Goal: Entertainment & Leisure: Consume media (video, audio)

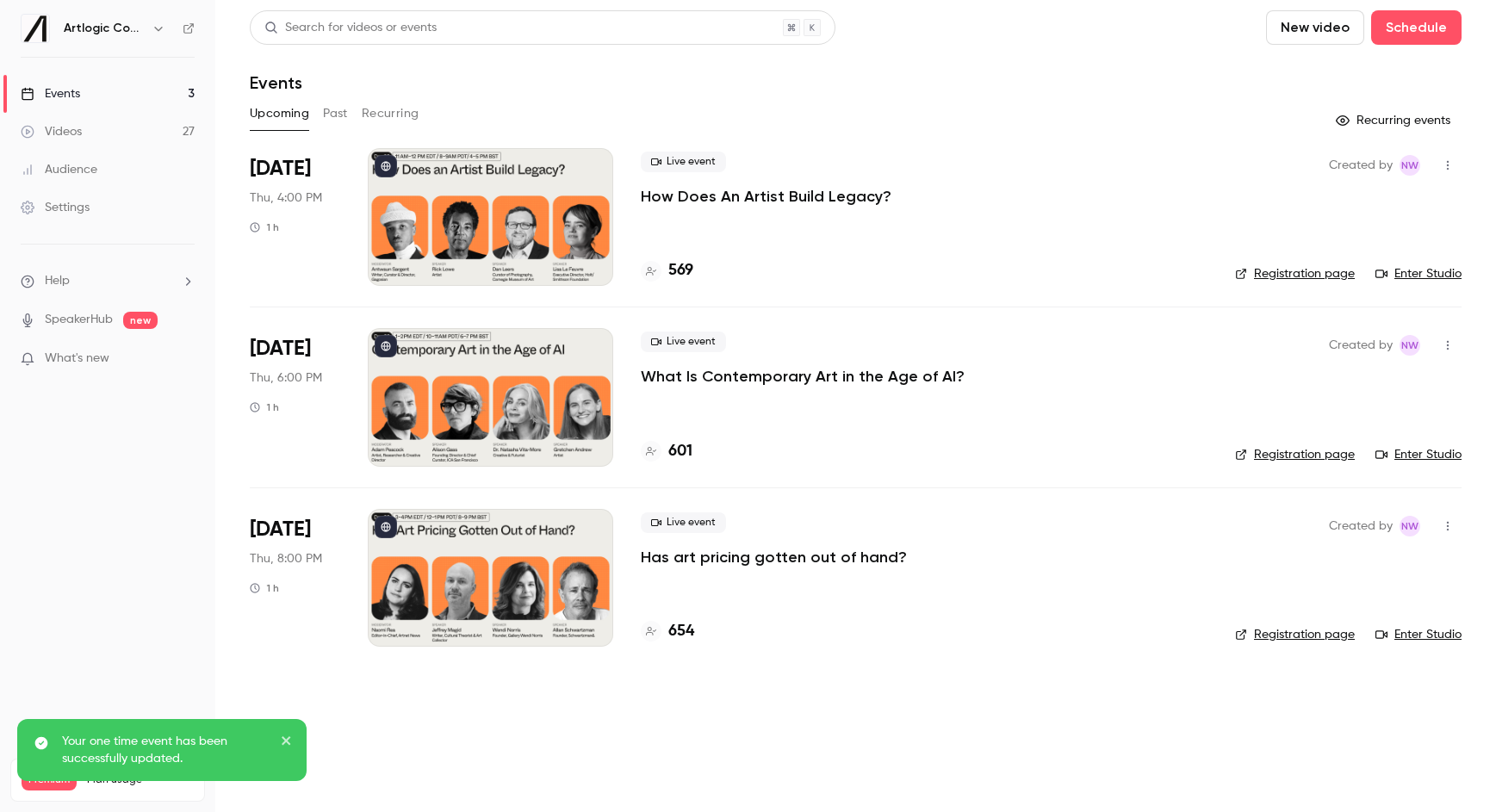
click at [47, 131] on div "Videos" at bounding box center [51, 132] width 61 height 17
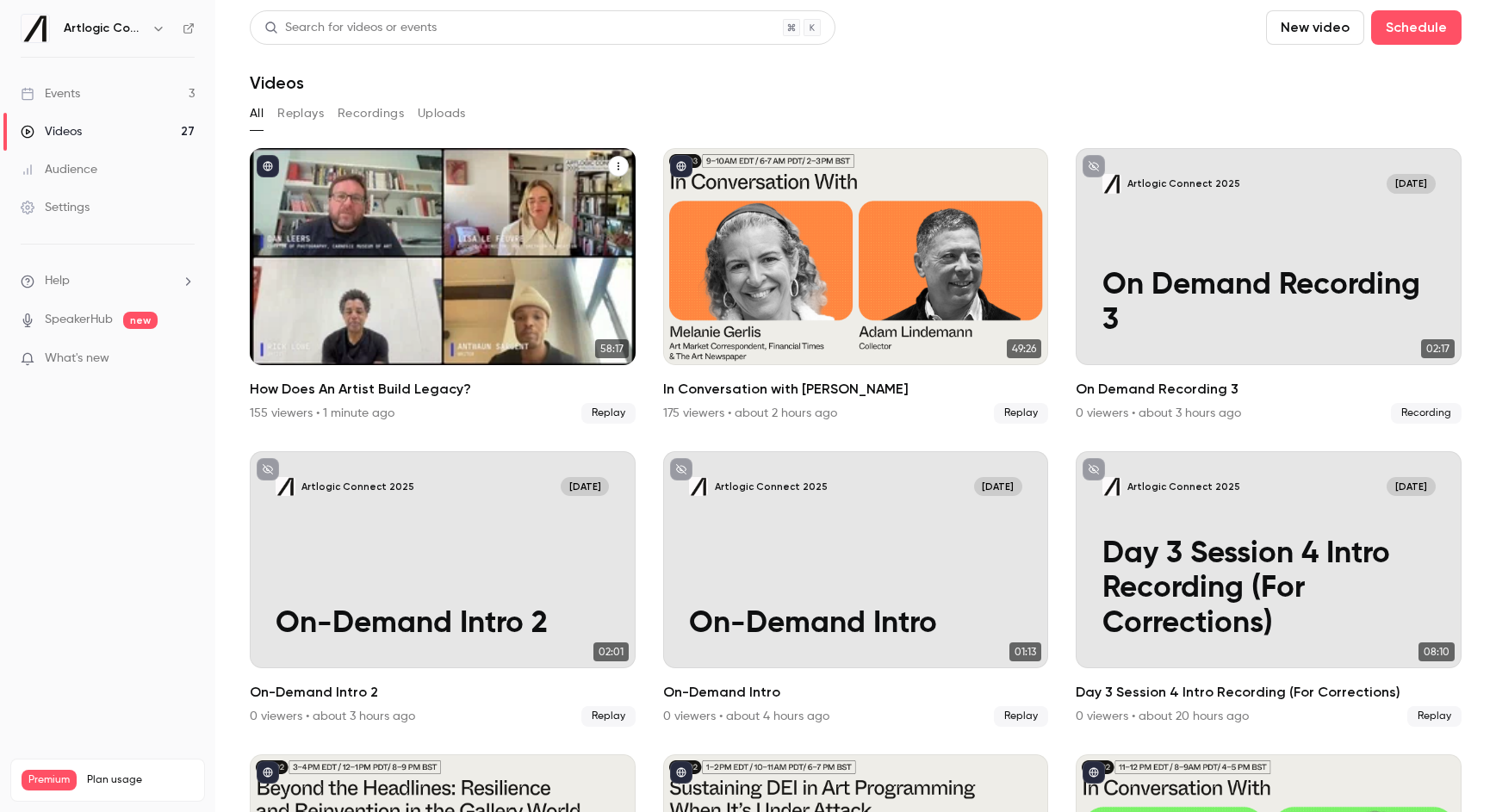
click at [411, 217] on div "How Does An Artist Build Legacy?" at bounding box center [443, 256] width 386 height 217
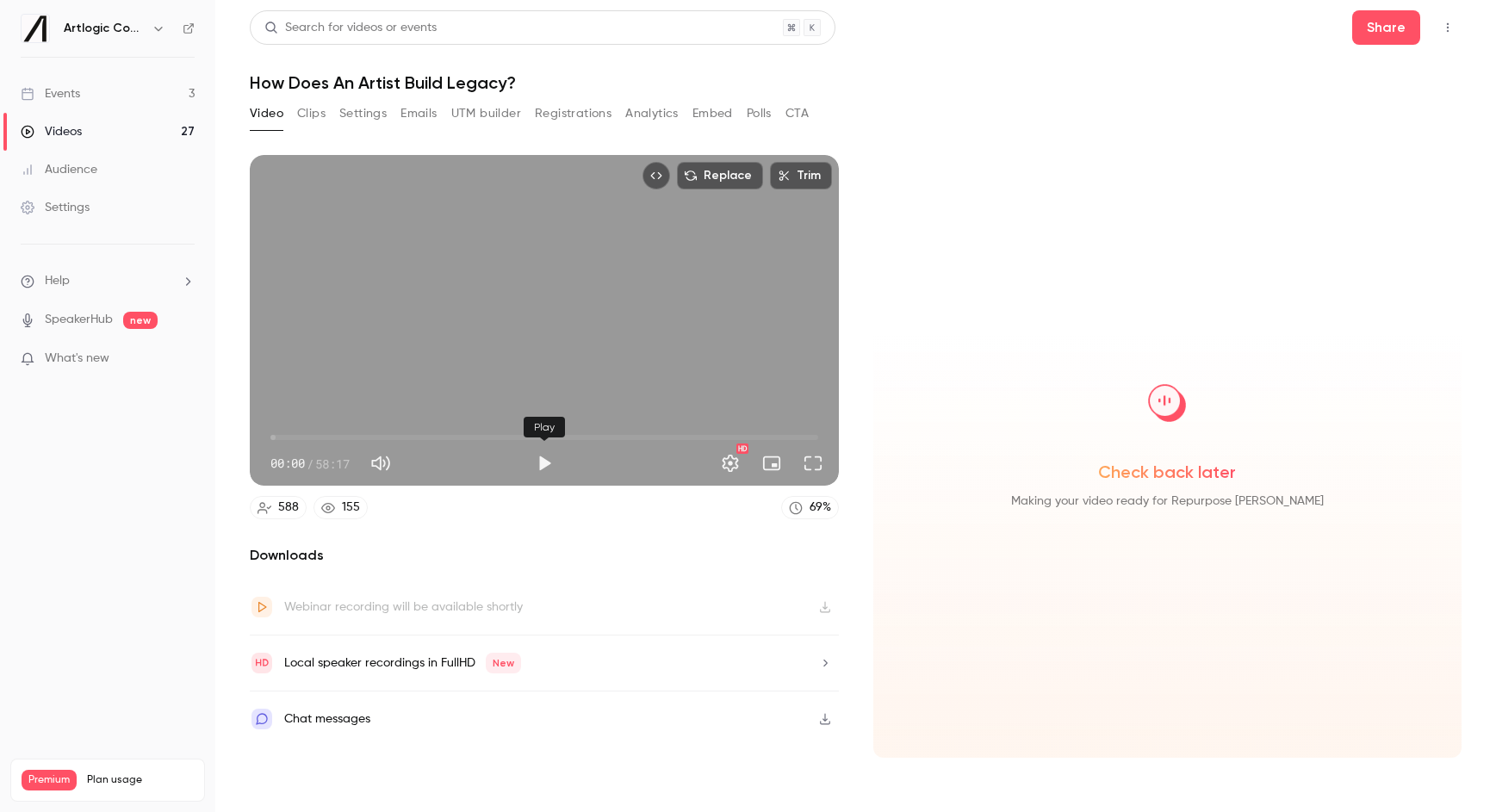
click at [542, 457] on button "Play" at bounding box center [545, 464] width 35 height 35
click at [674, 438] on span "00:01" at bounding box center [544, 437] width 548 height 28
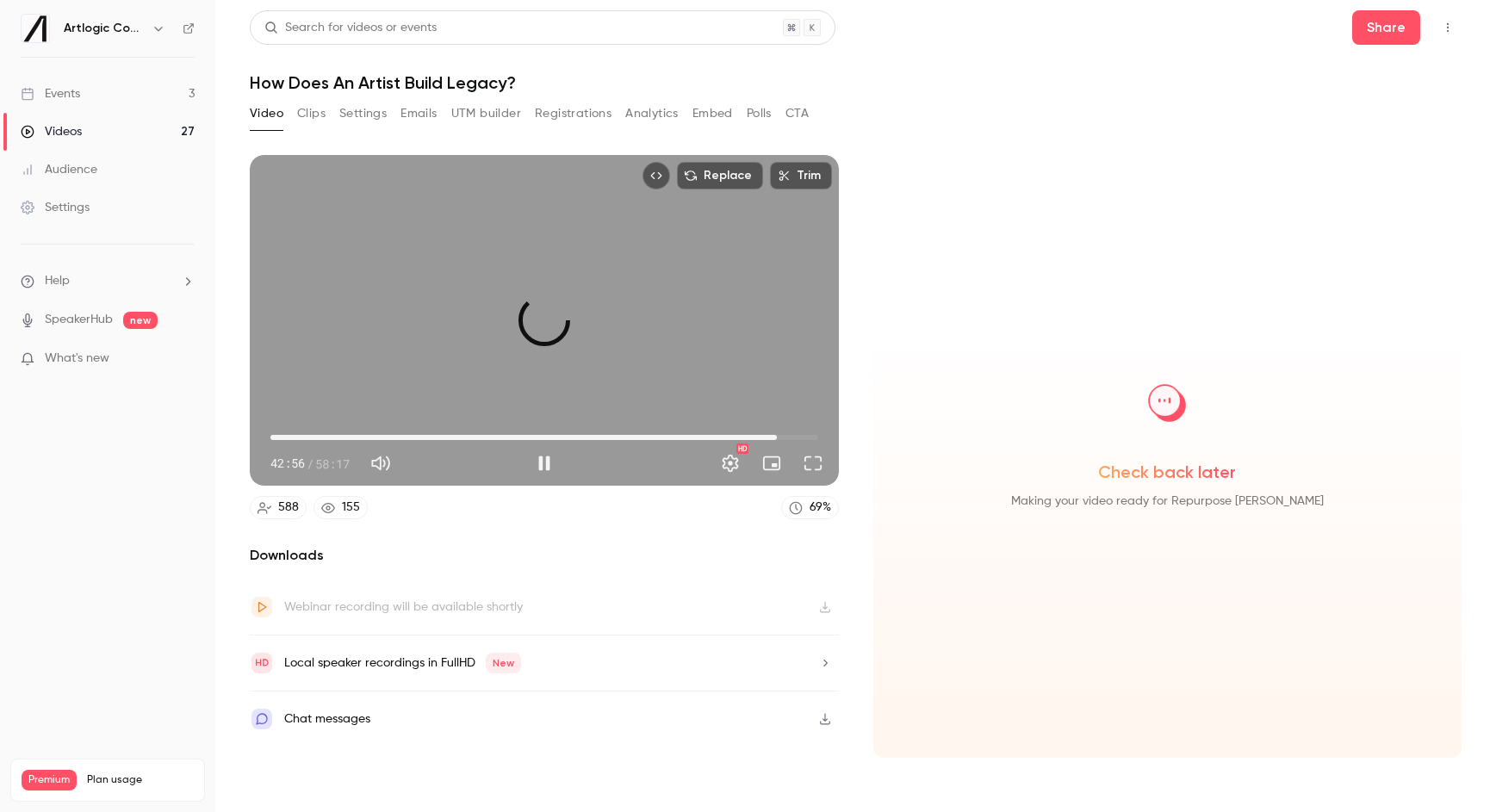
click at [777, 435] on span "53:56" at bounding box center [544, 437] width 548 height 28
click at [812, 438] on span "57:42" at bounding box center [544, 437] width 548 height 28
type input "******"
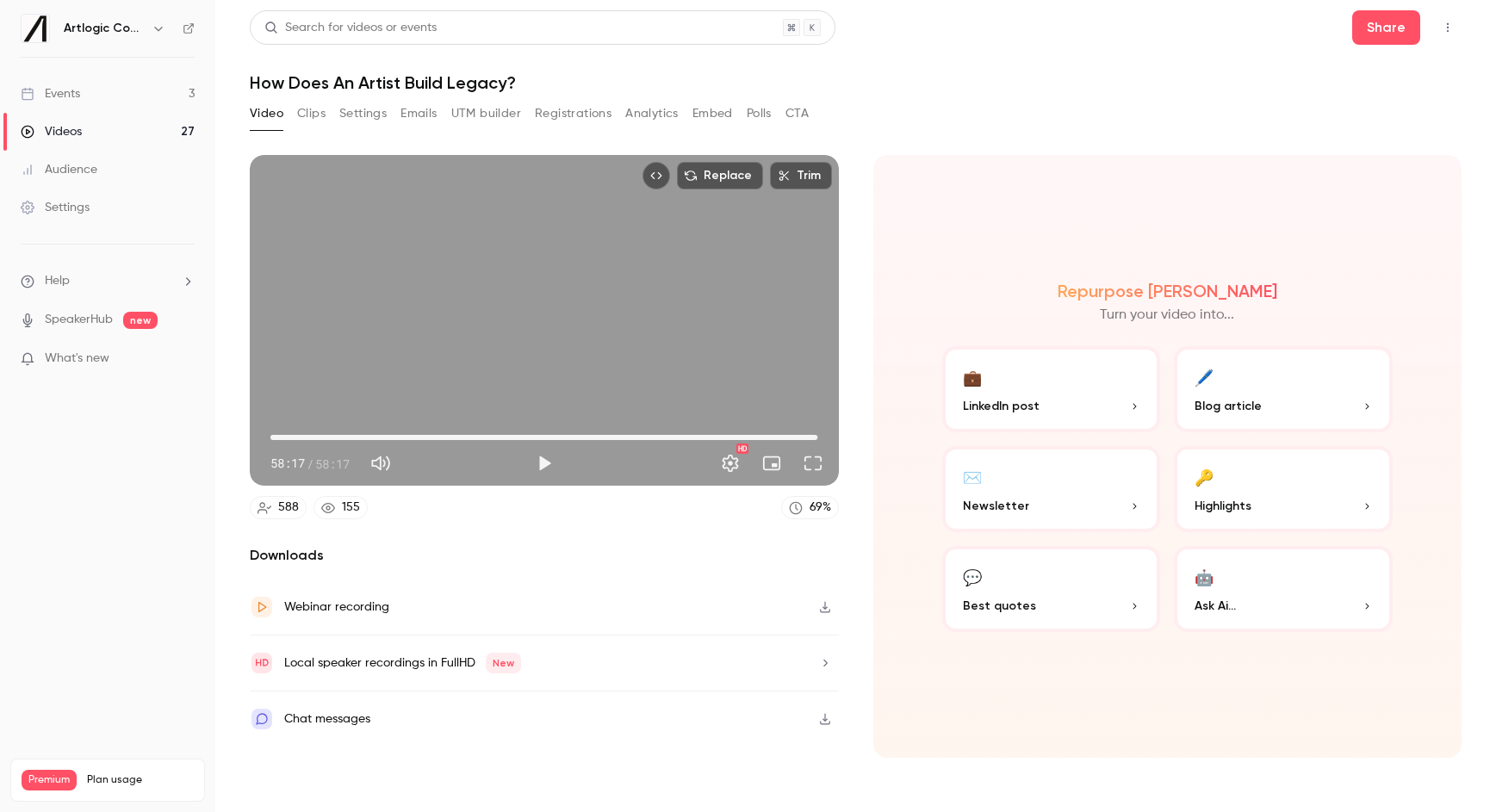
click at [104, 85] on link "Events 3" at bounding box center [107, 93] width 215 height 37
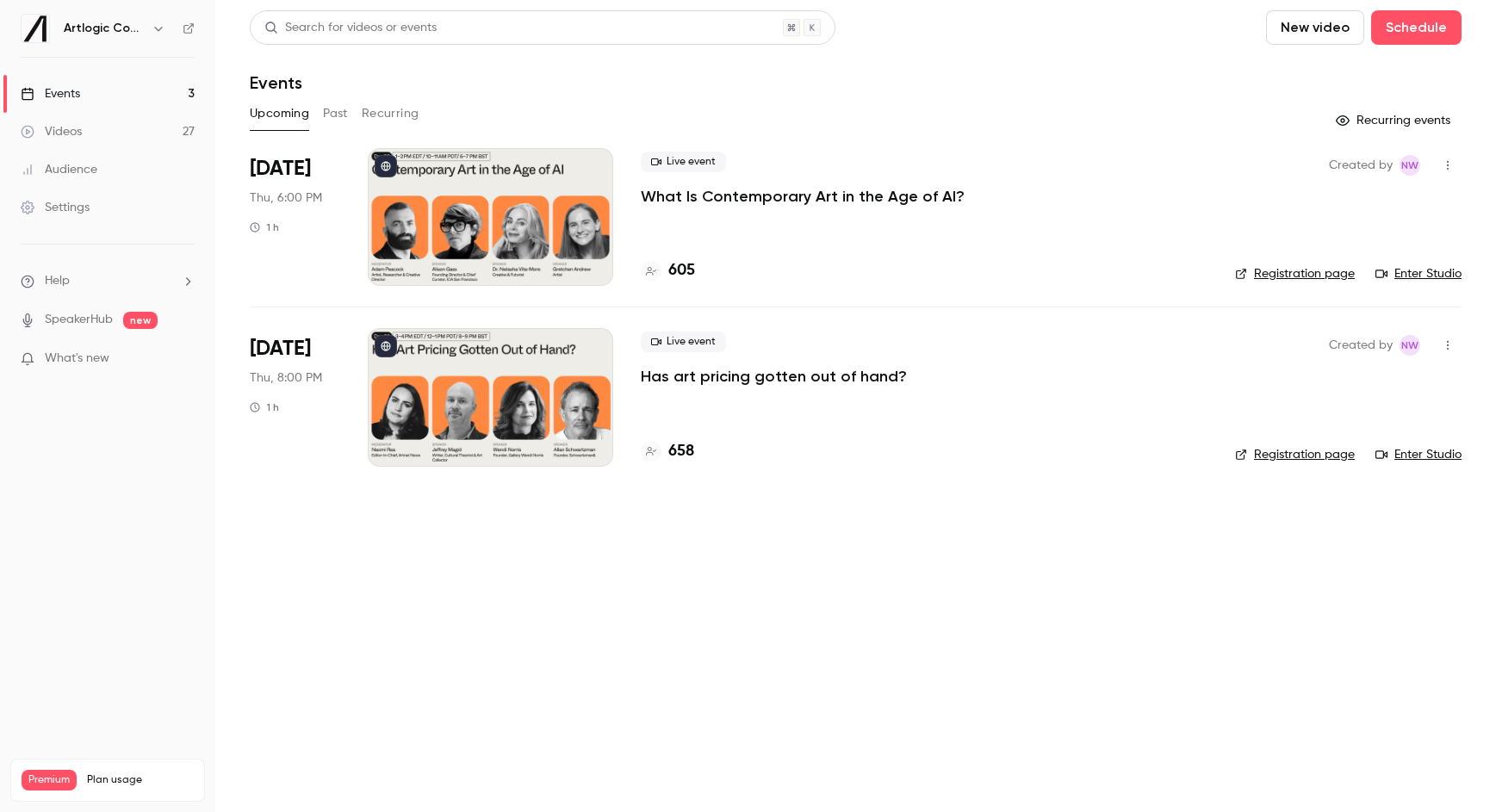
click at [329, 109] on button "Past" at bounding box center [335, 114] width 25 height 28
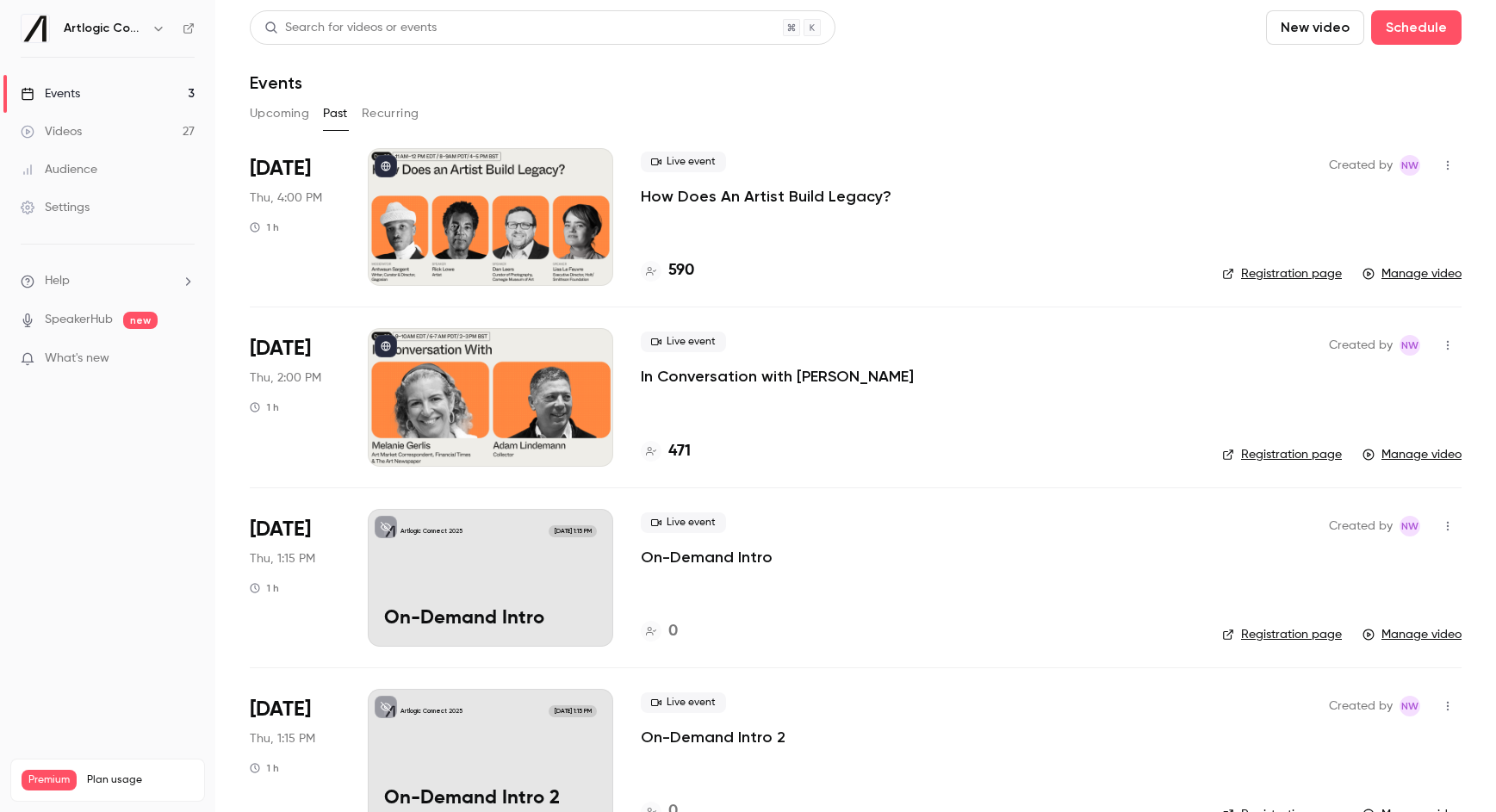
click at [712, 200] on p "How Does An Artist Build Legacy?" at bounding box center [766, 197] width 251 height 21
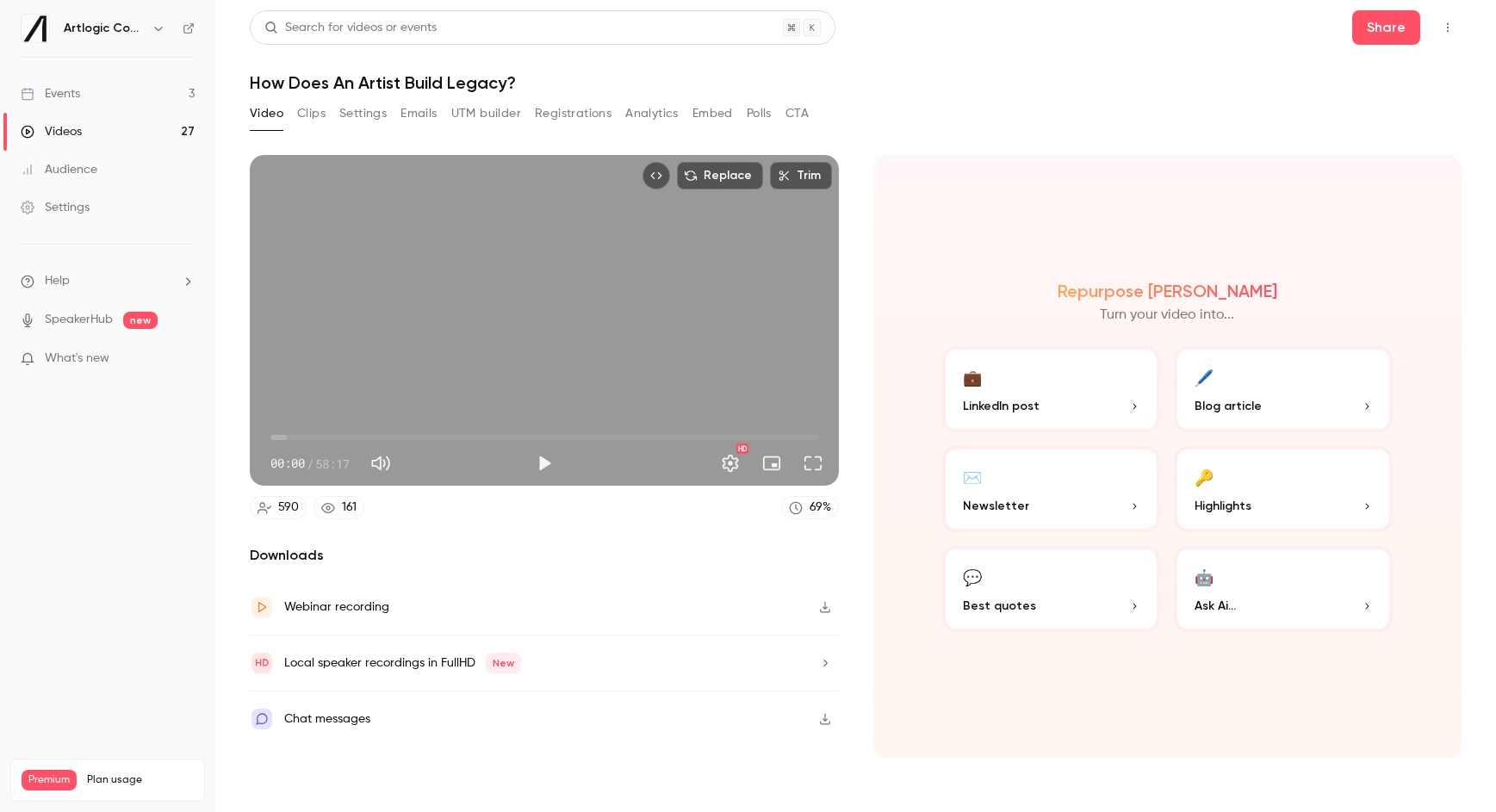
click at [171, 97] on link "Events 3" at bounding box center [107, 93] width 215 height 37
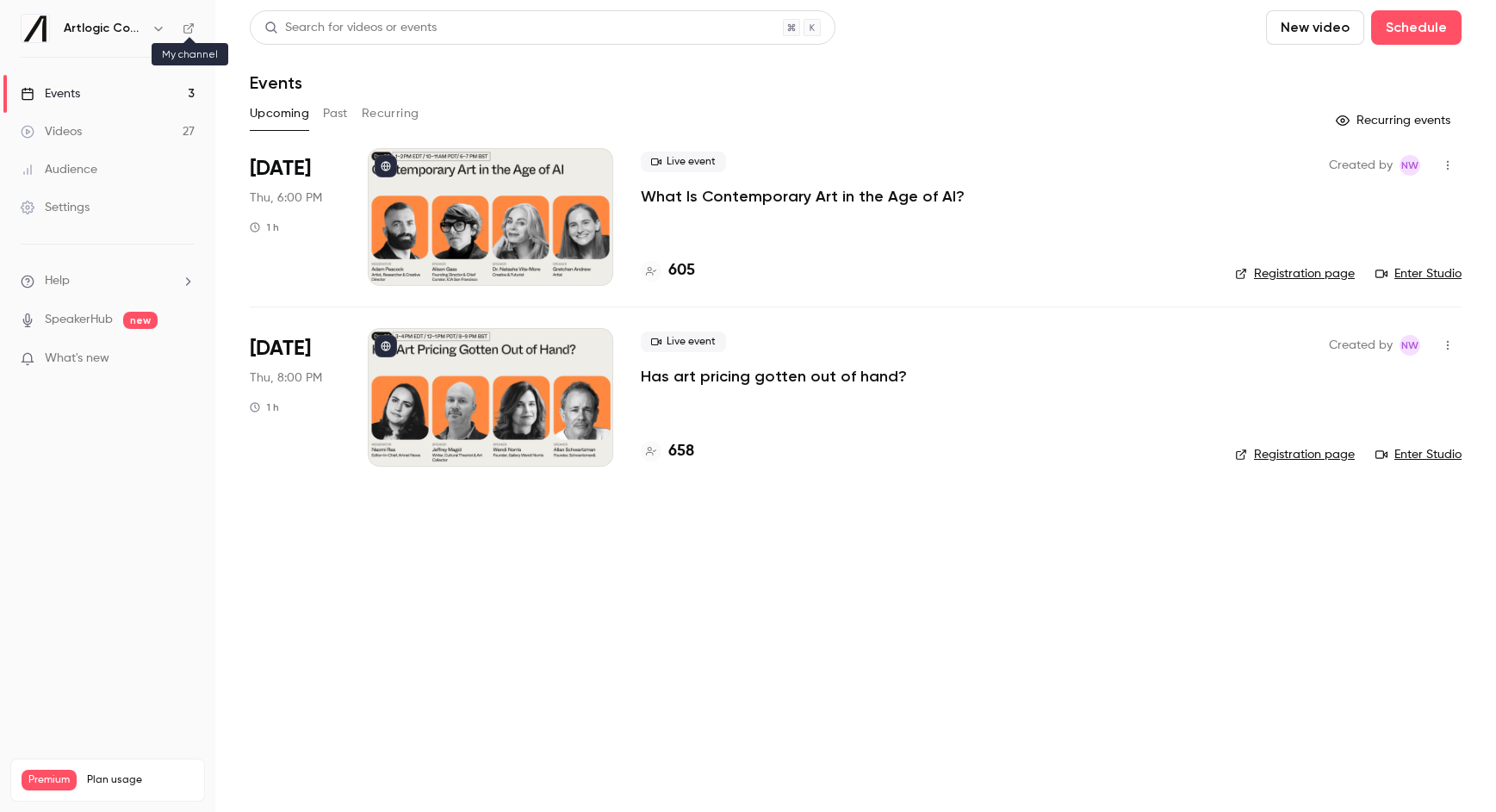
click at [183, 31] on icon at bounding box center [189, 29] width 12 height 12
click at [193, 30] on icon at bounding box center [189, 29] width 12 height 12
click at [115, 134] on link "Videos 27" at bounding box center [107, 131] width 215 height 37
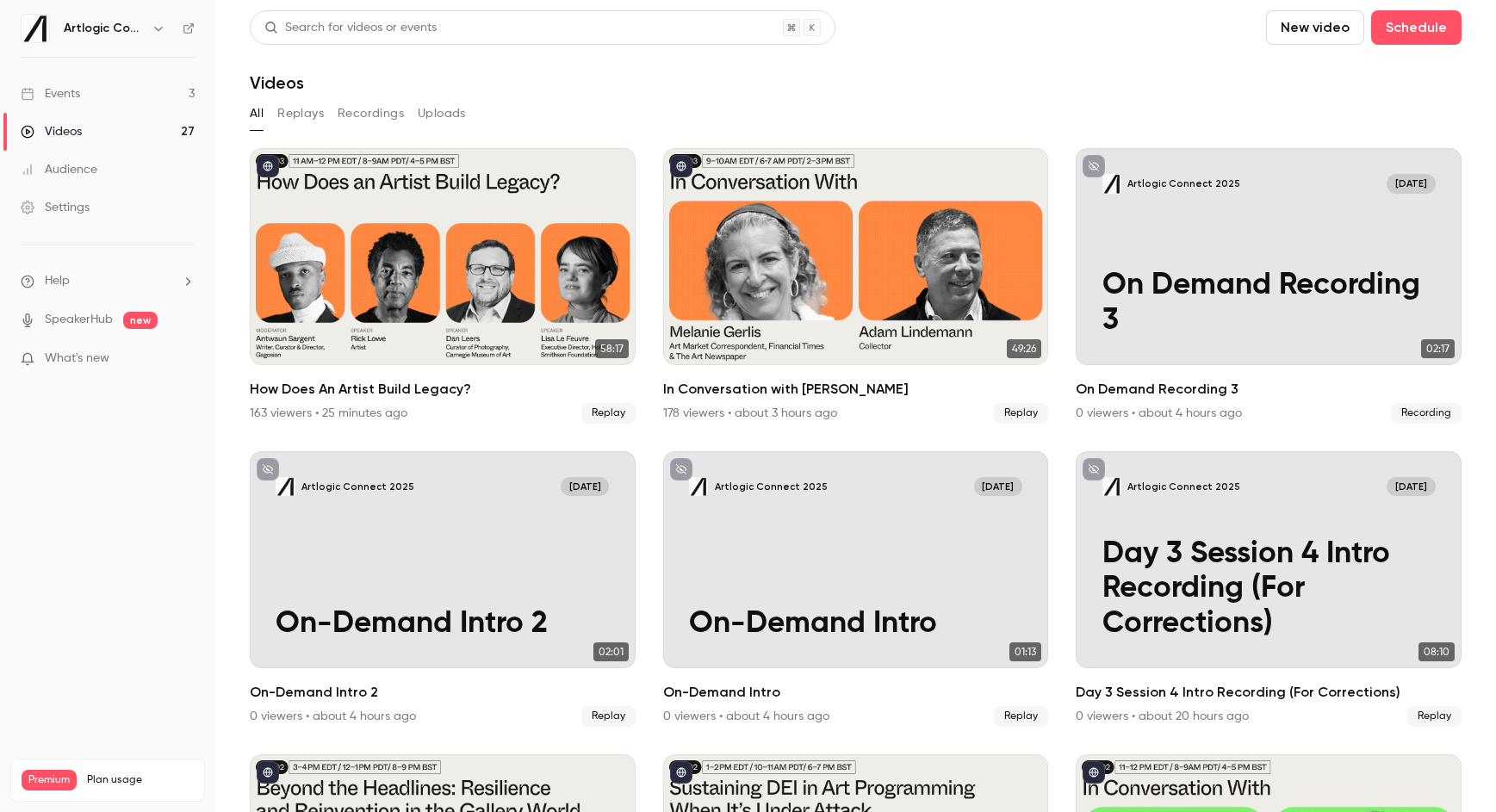
click at [62, 100] on div "Events" at bounding box center [51, 94] width 59 height 17
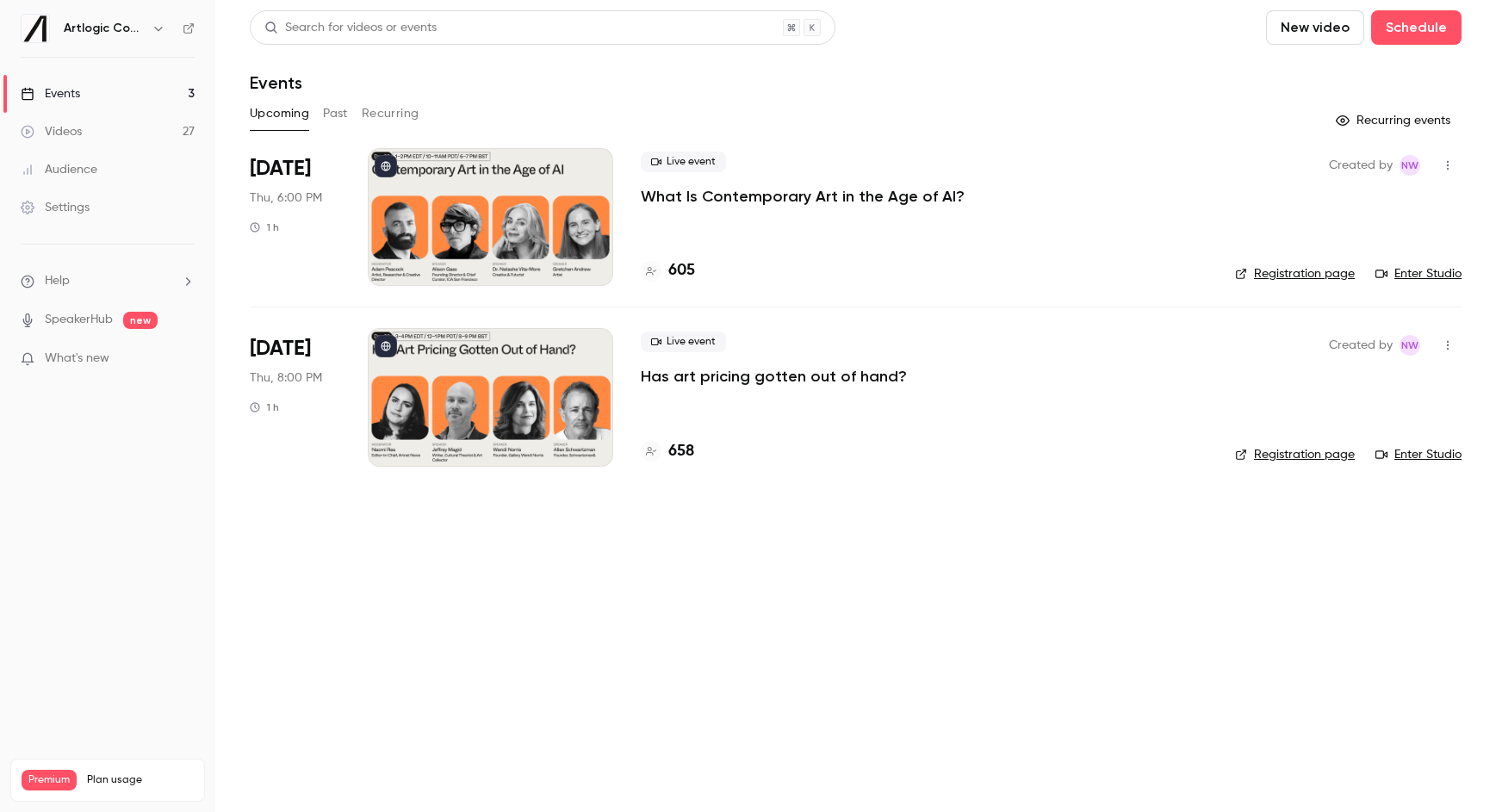
click at [123, 96] on link "Events 3" at bounding box center [107, 93] width 215 height 37
click at [119, 125] on link "Videos 27" at bounding box center [107, 131] width 215 height 37
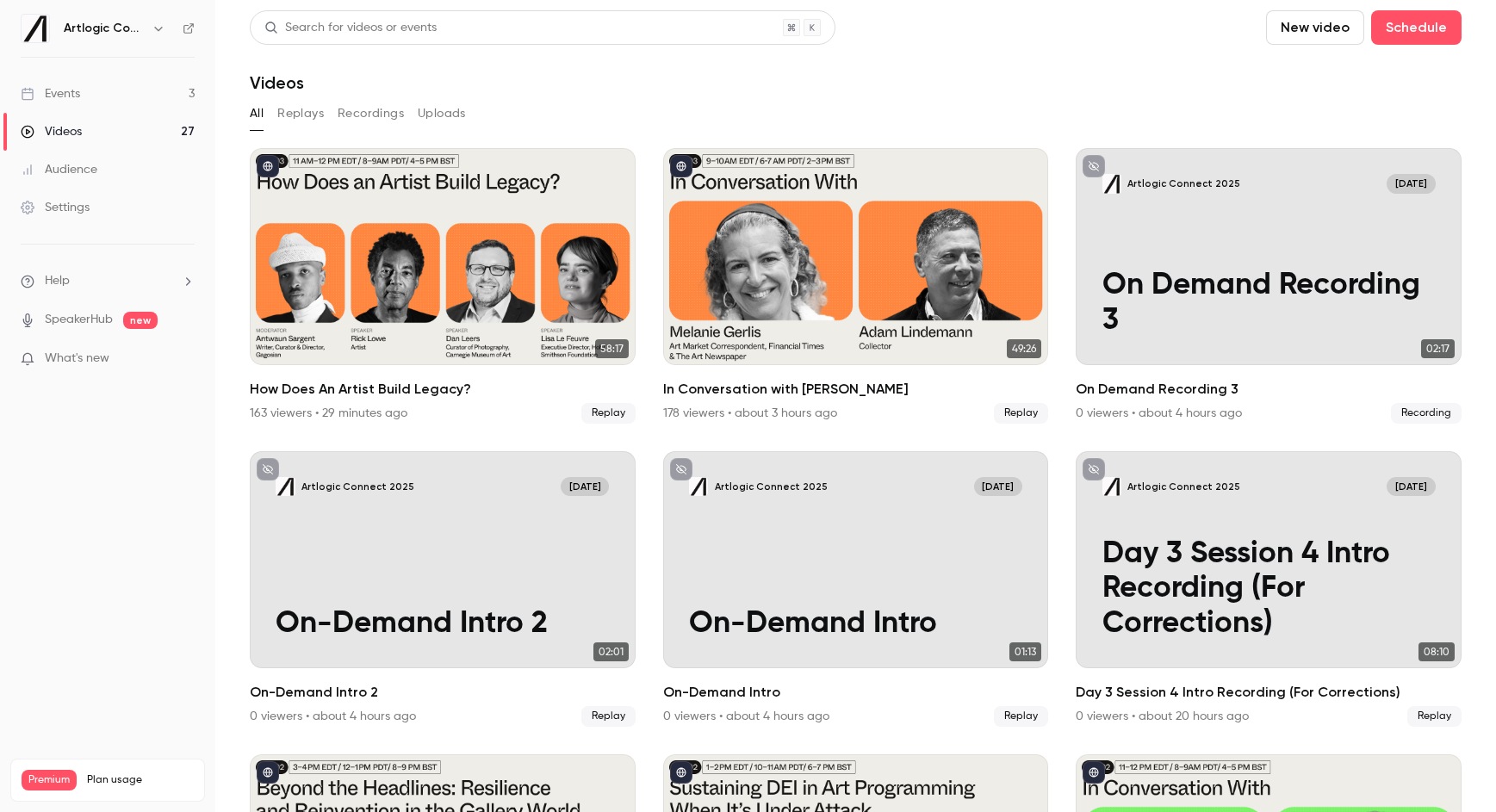
click at [113, 89] on link "Events 3" at bounding box center [107, 93] width 215 height 37
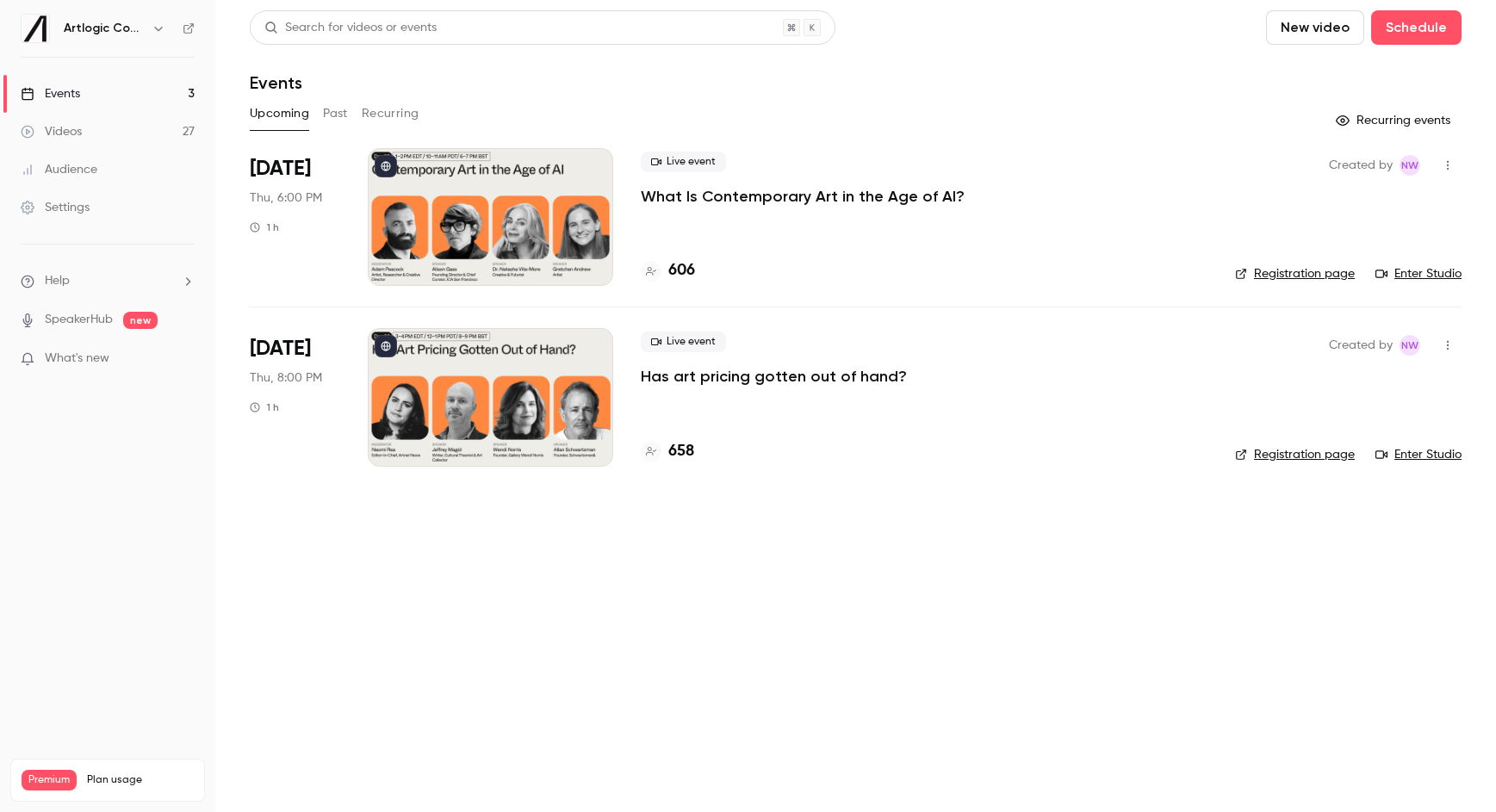
click at [1438, 270] on link "Enter Studio" at bounding box center [1418, 274] width 86 height 17
click at [92, 172] on div "Audience" at bounding box center [59, 170] width 77 height 17
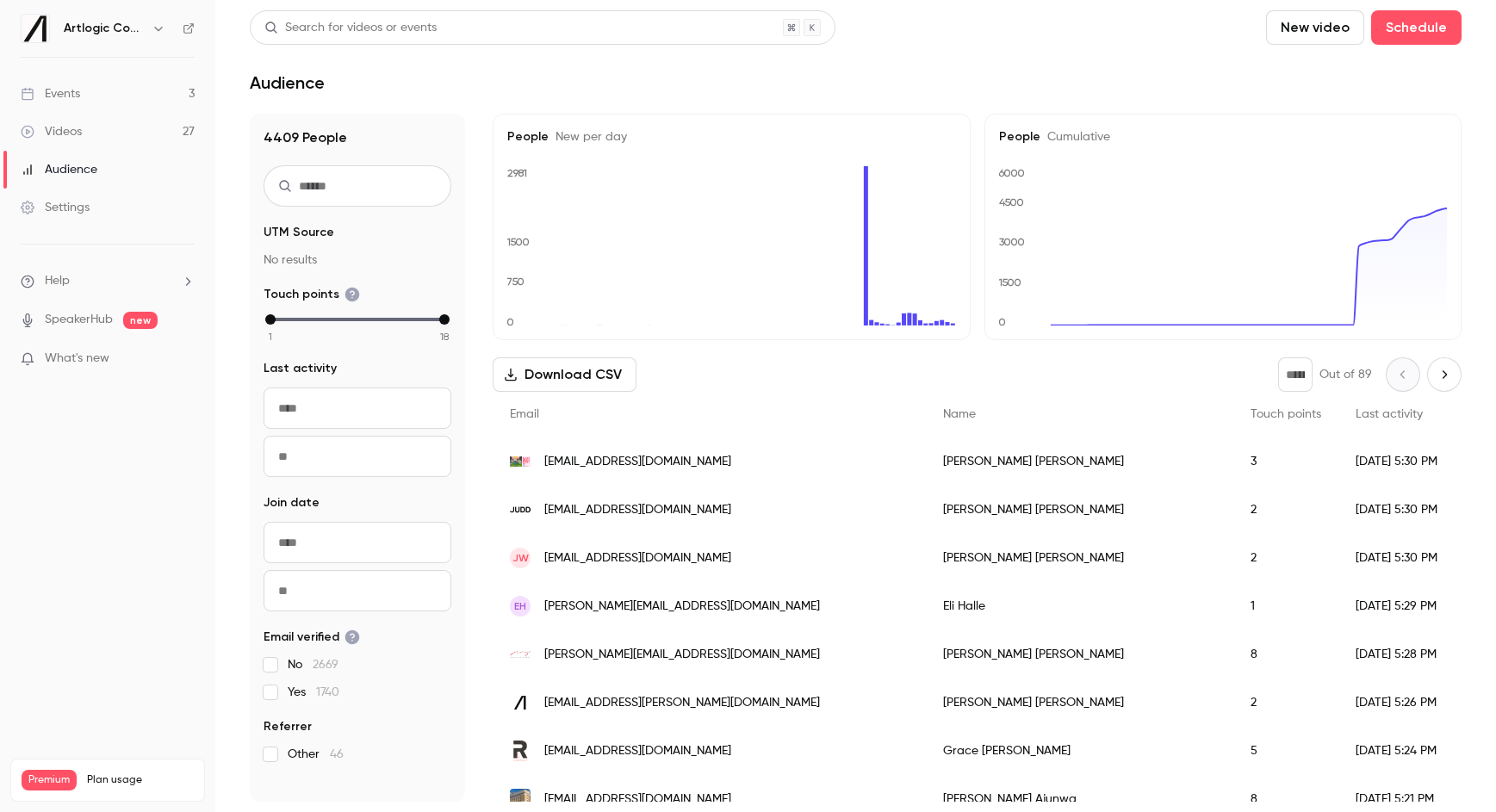
click at [113, 94] on link "Events 3" at bounding box center [107, 93] width 215 height 37
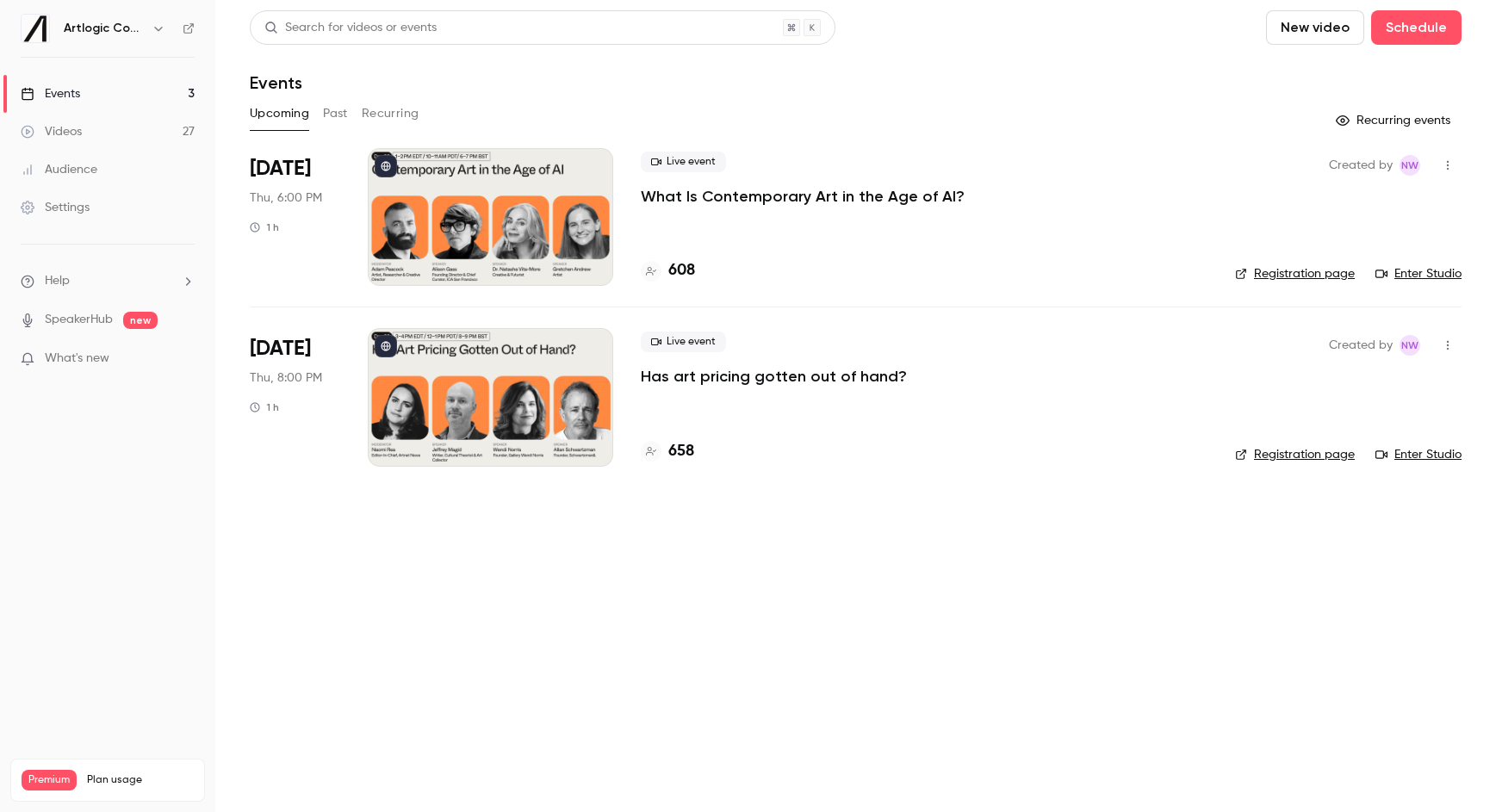
click at [1405, 277] on link "Enter Studio" at bounding box center [1418, 274] width 86 height 17
click at [114, 91] on link "Events 3" at bounding box center [107, 93] width 215 height 37
click at [86, 135] on link "Videos 27" at bounding box center [107, 131] width 215 height 37
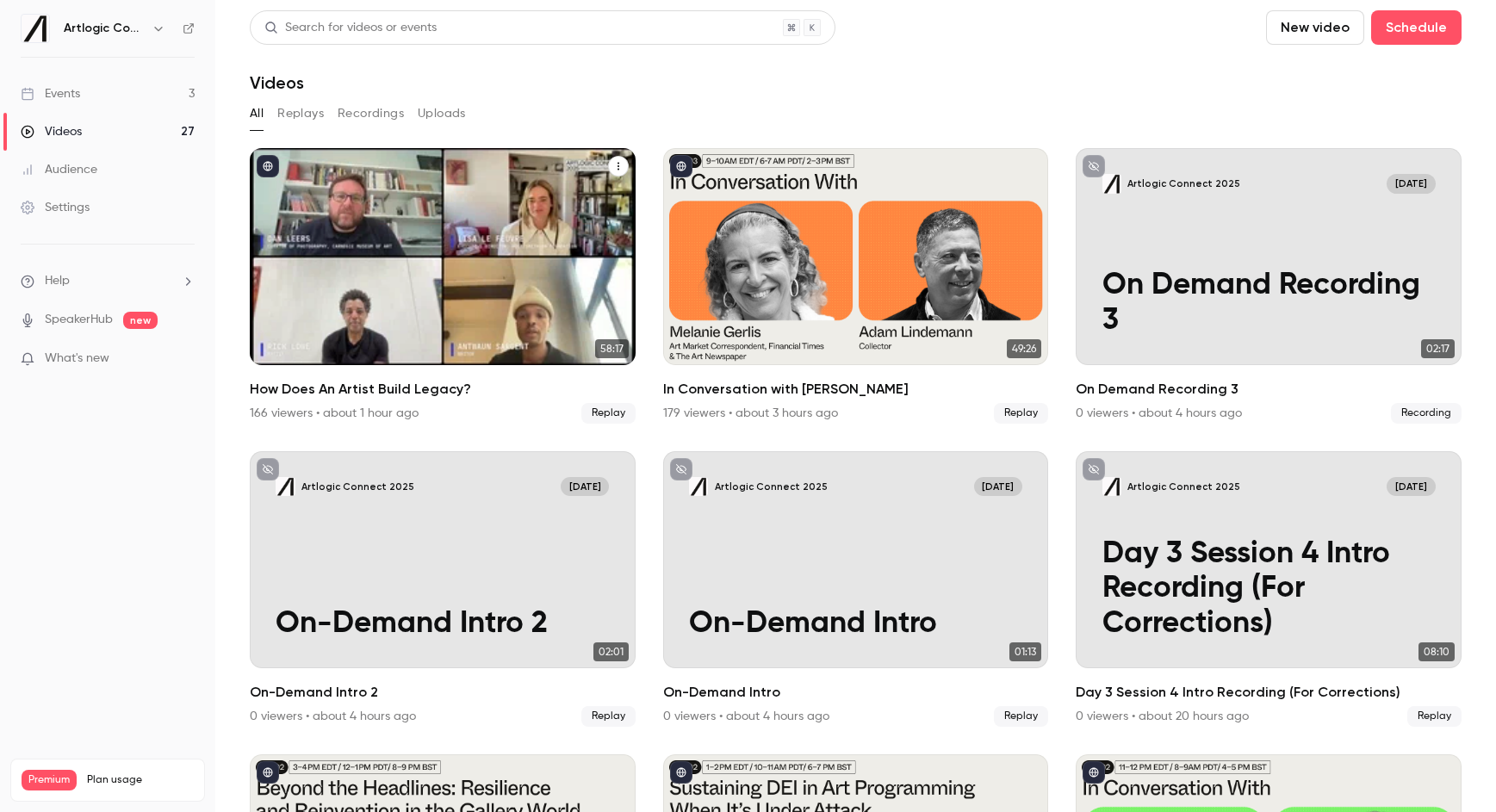
click at [456, 199] on div "How Does An Artist Build Legacy?" at bounding box center [443, 256] width 386 height 217
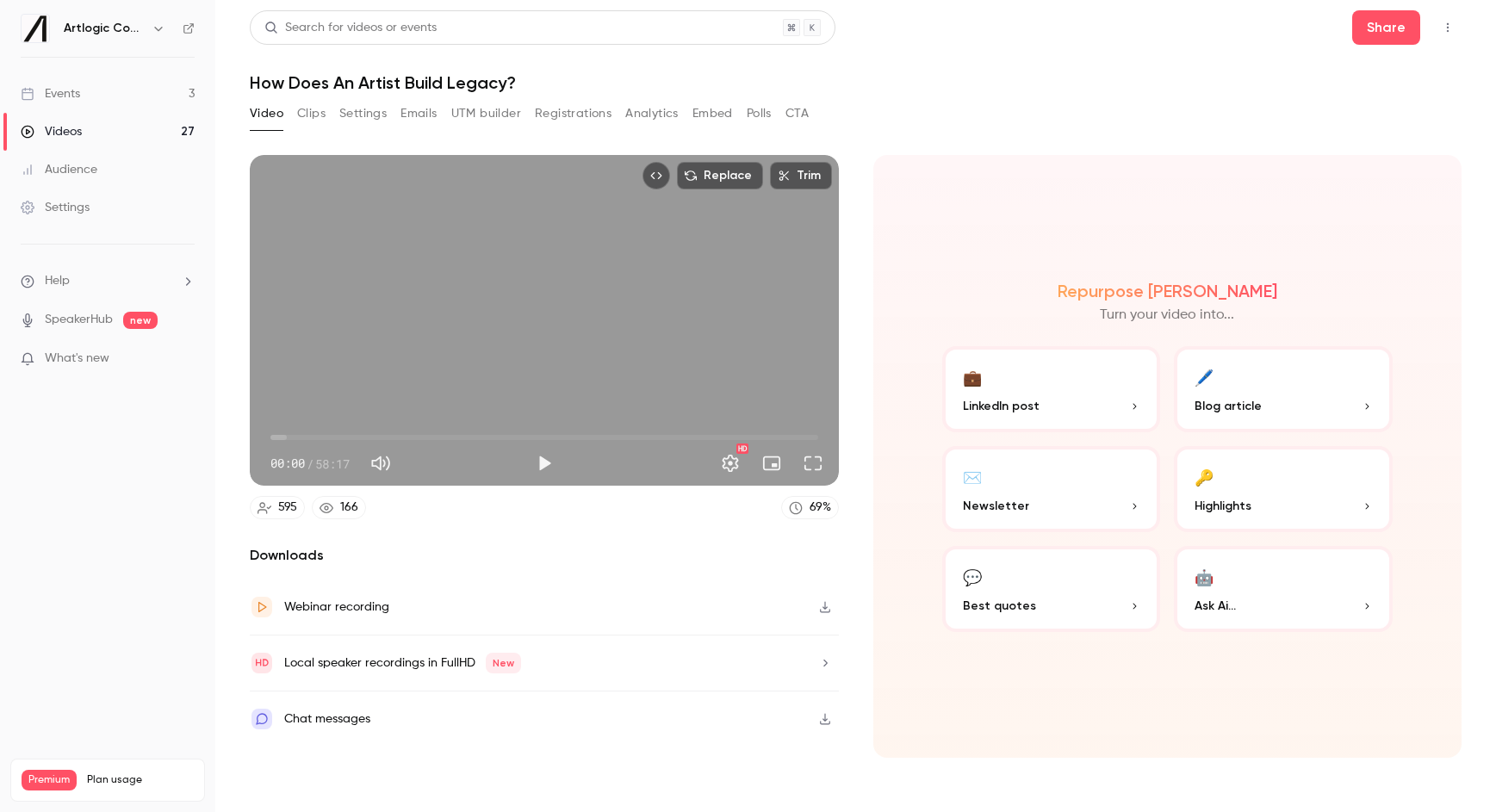
click at [559, 113] on button "Registrations" at bounding box center [573, 114] width 77 height 28
